Goal: Answer question/provide support

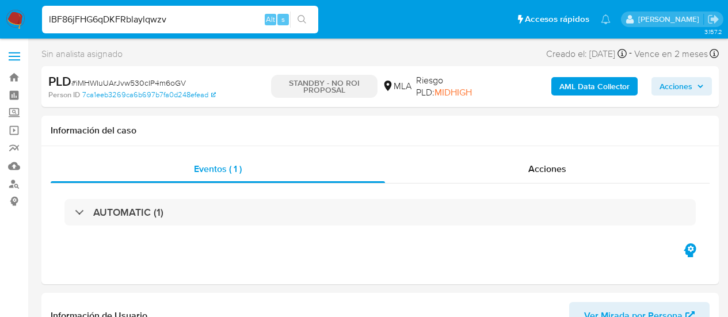
select select "10"
type input "lBF86jFHG6qDKFRblaylqwzv"
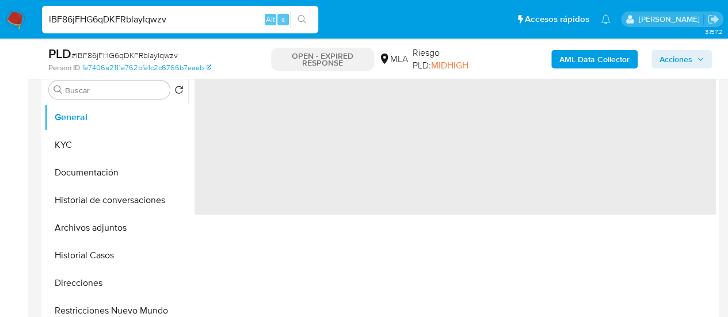
scroll to position [230, 0]
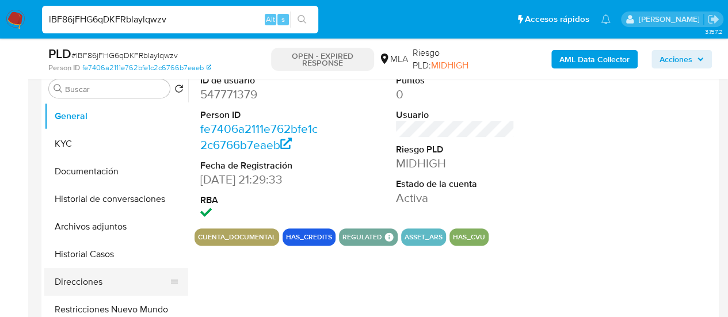
select select "10"
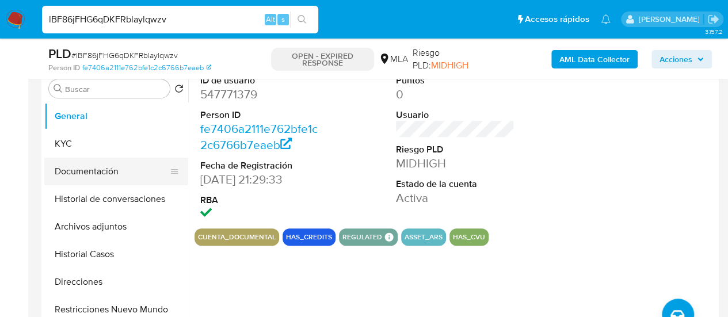
click at [63, 162] on button "Documentación" at bounding box center [111, 172] width 135 height 28
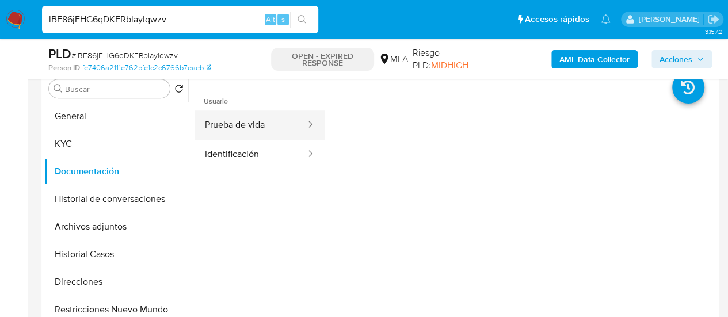
click at [255, 132] on button "Prueba de vida" at bounding box center [250, 124] width 112 height 29
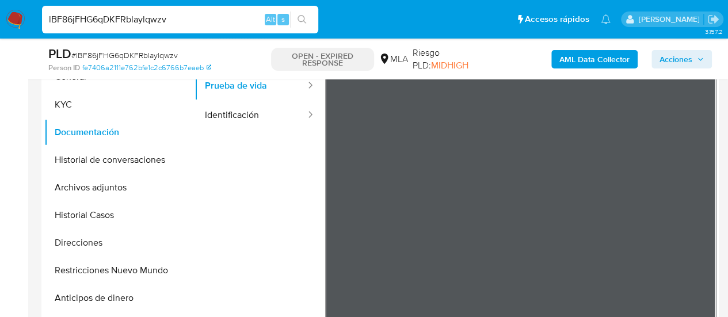
scroll to position [288, 0]
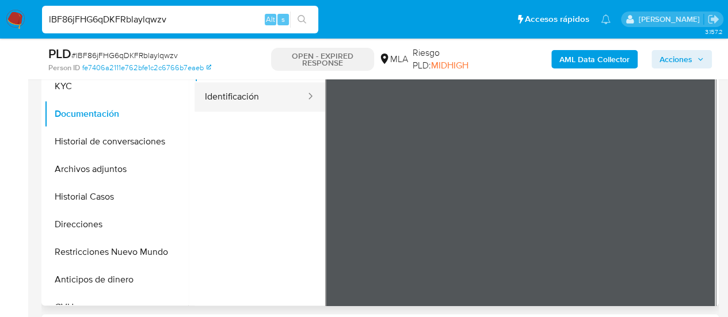
click at [219, 96] on button "Identificación" at bounding box center [250, 96] width 112 height 29
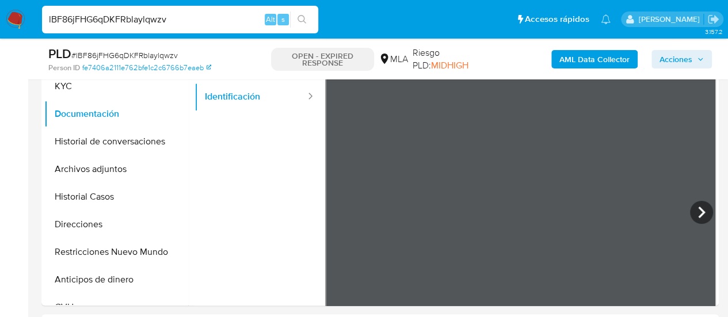
scroll to position [230, 0]
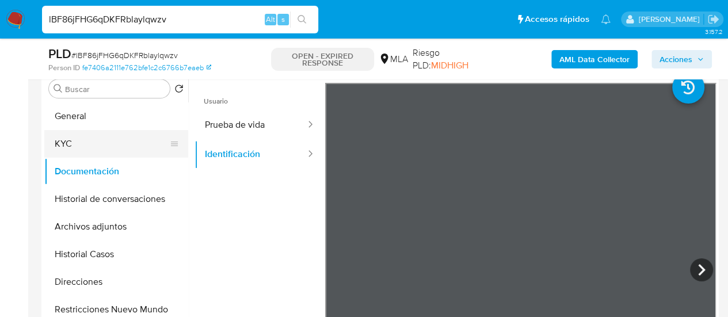
click at [122, 148] on button "KYC" at bounding box center [111, 144] width 135 height 28
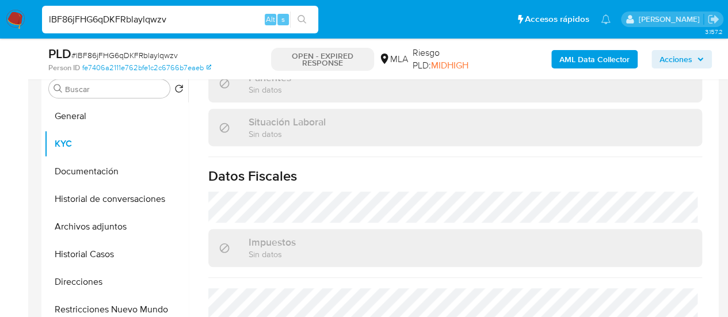
scroll to position [638, 0]
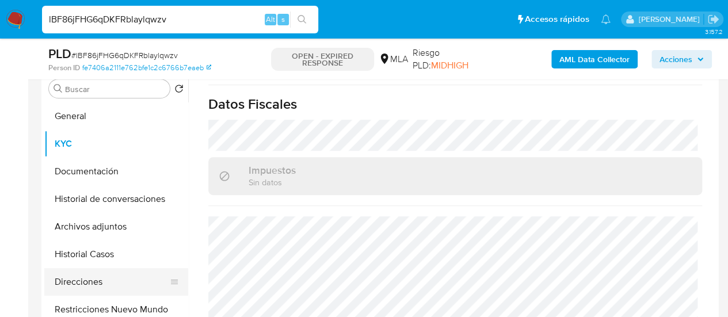
click at [75, 285] on button "Direcciones" at bounding box center [111, 282] width 135 height 28
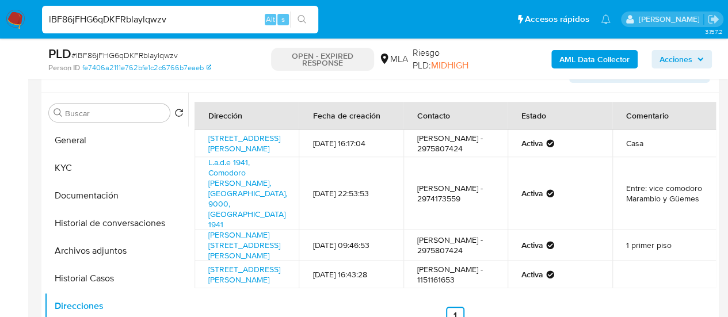
scroll to position [230, 0]
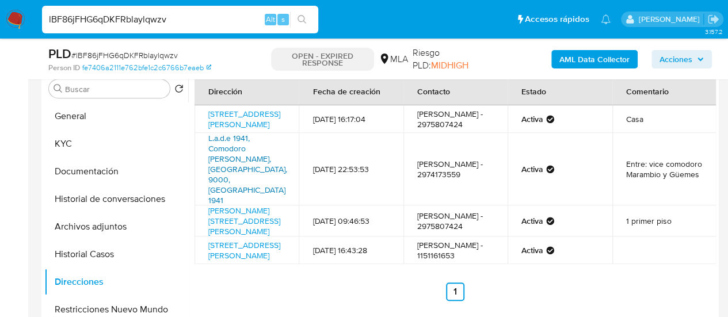
click at [234, 166] on link "L.a.d.e 1941, Comodoro [PERSON_NAME], [GEOGRAPHIC_DATA], 9000, [GEOGRAPHIC_DATA…" at bounding box center [247, 169] width 79 height 74
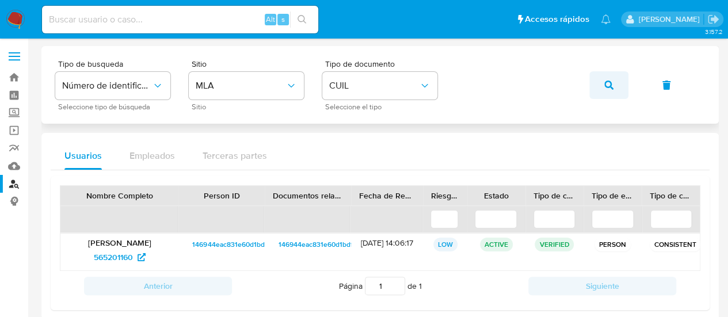
click at [609, 81] on icon "button" at bounding box center [608, 85] width 9 height 9
click at [136, 256] on span "50799684" at bounding box center [119, 257] width 49 height 18
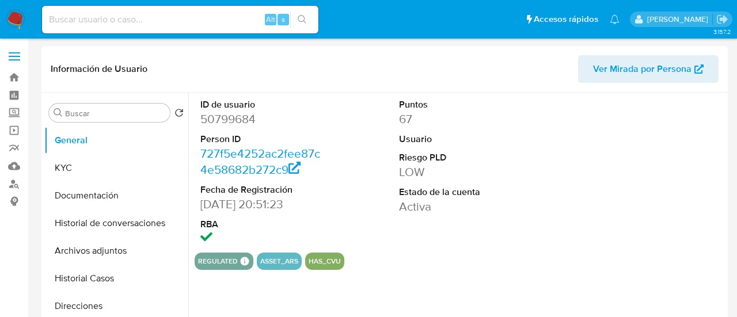
select select "10"
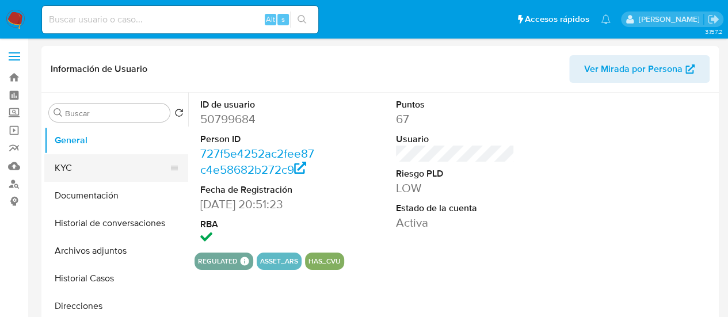
click at [105, 170] on button "KYC" at bounding box center [111, 168] width 135 height 28
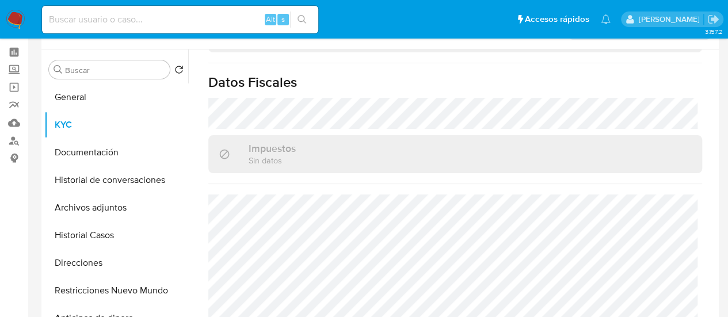
scroll to position [58, 0]
